Goal: Task Accomplishment & Management: Use online tool/utility

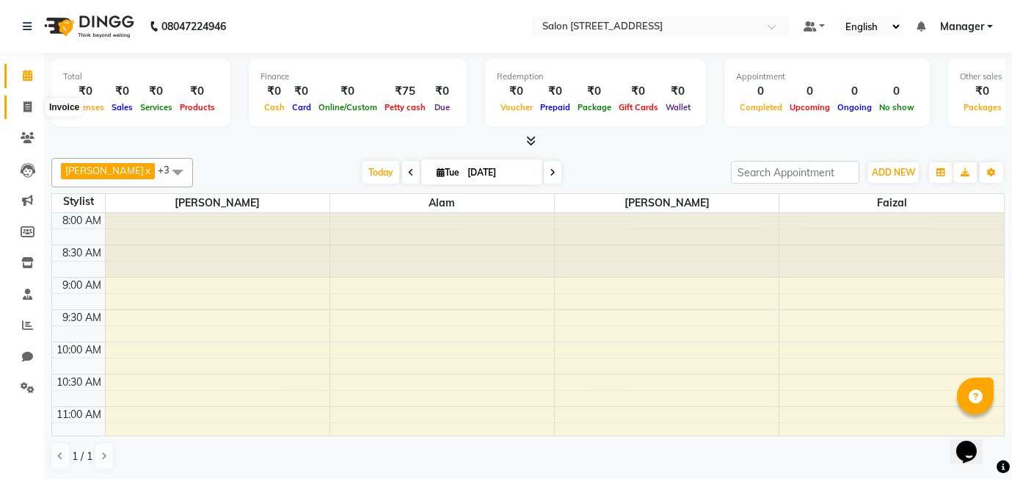
click at [26, 101] on icon at bounding box center [27, 106] width 8 height 11
select select "8448"
select select "service"
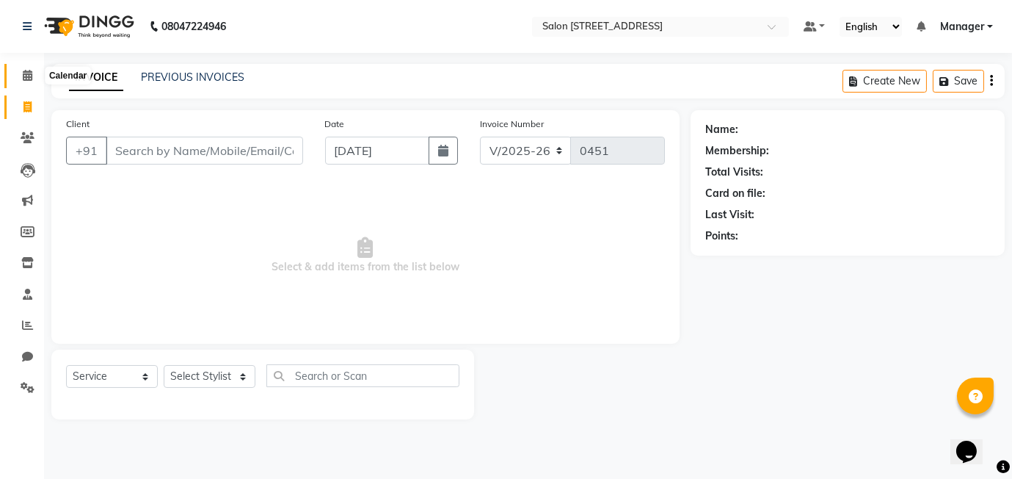
click at [23, 78] on icon at bounding box center [28, 75] width 10 height 11
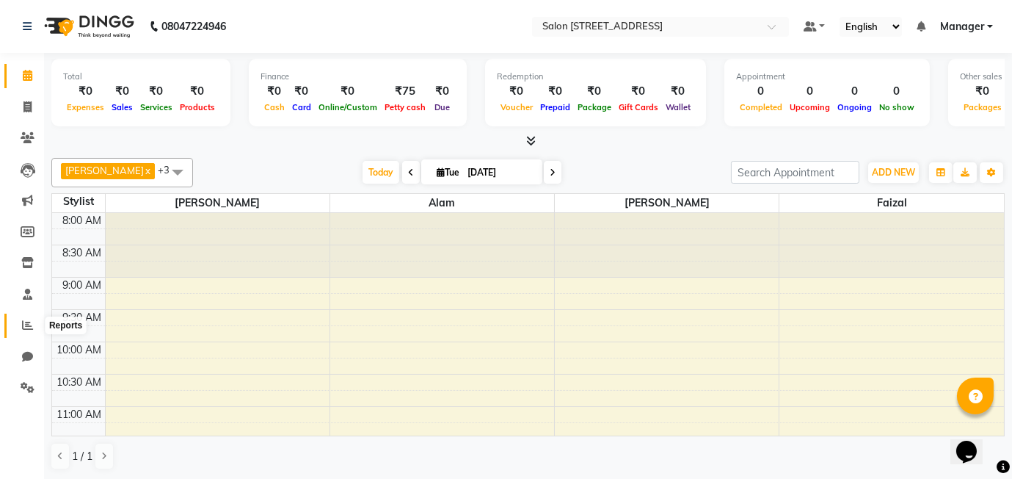
click at [27, 329] on icon at bounding box center [27, 324] width 11 height 11
